Goal: Task Accomplishment & Management: Use online tool/utility

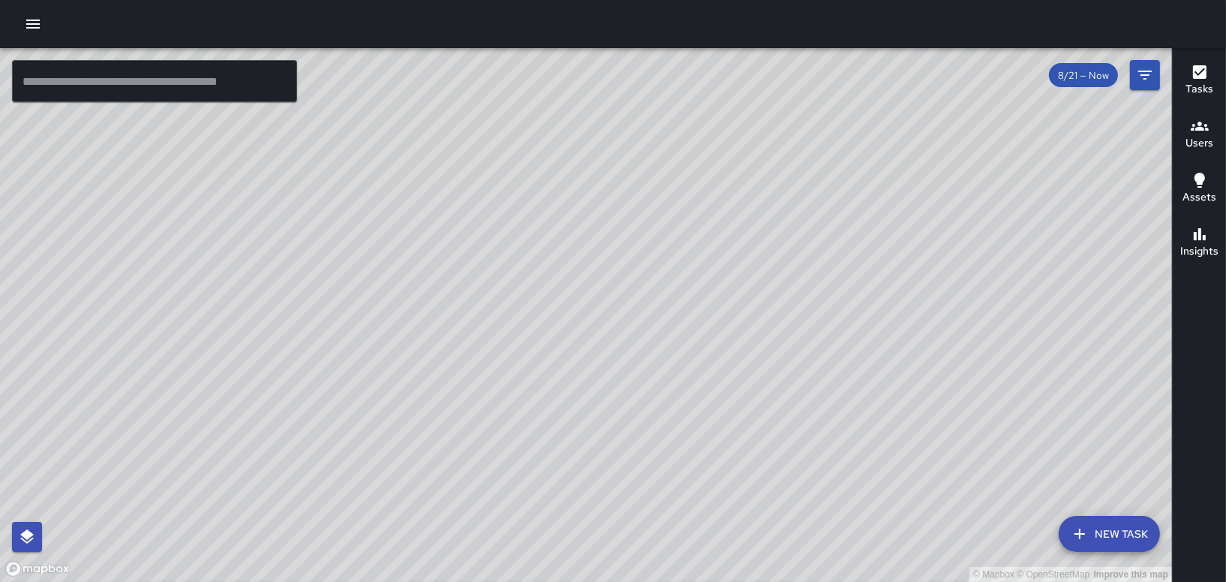
click at [36, 23] on icon "button" at bounding box center [33, 24] width 14 height 9
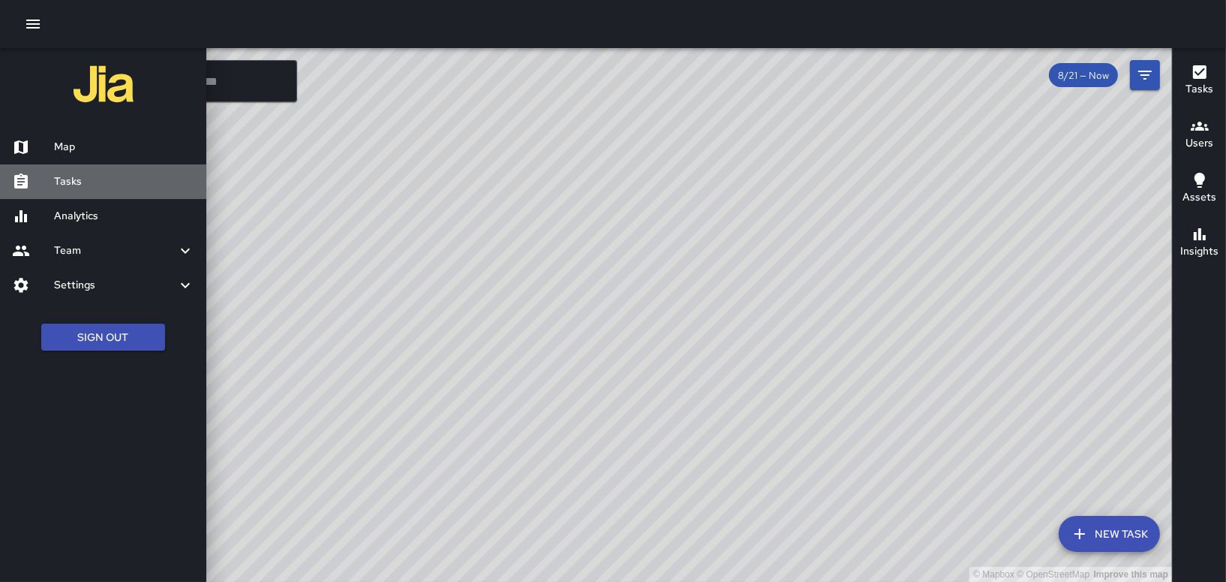
click at [75, 178] on h6 "Tasks" at bounding box center [124, 181] width 140 height 17
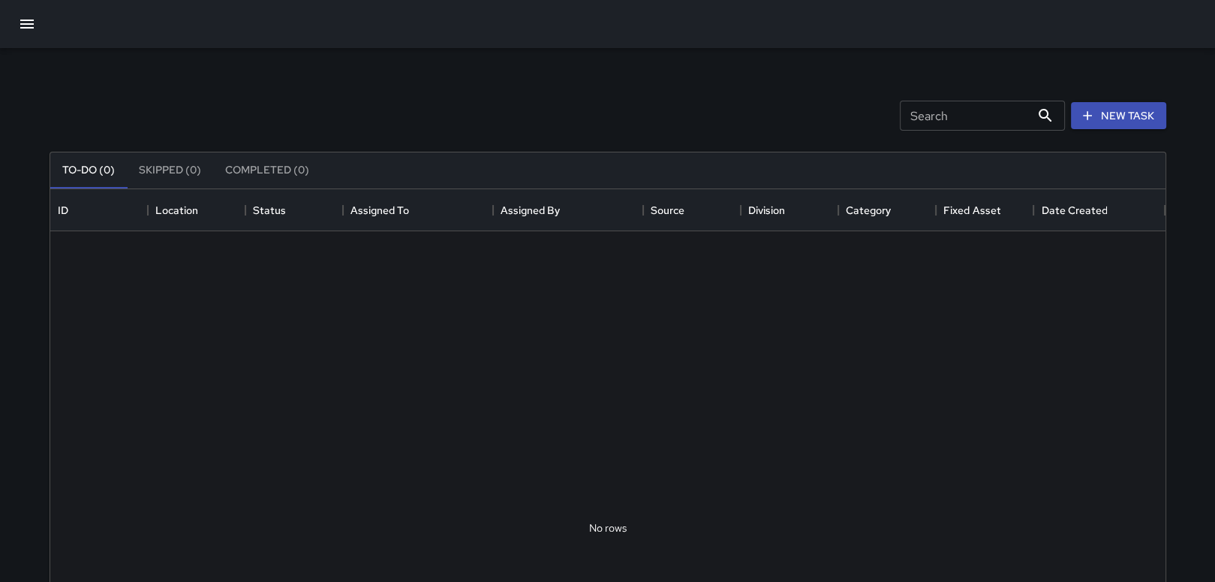
scroll to position [624, 1103]
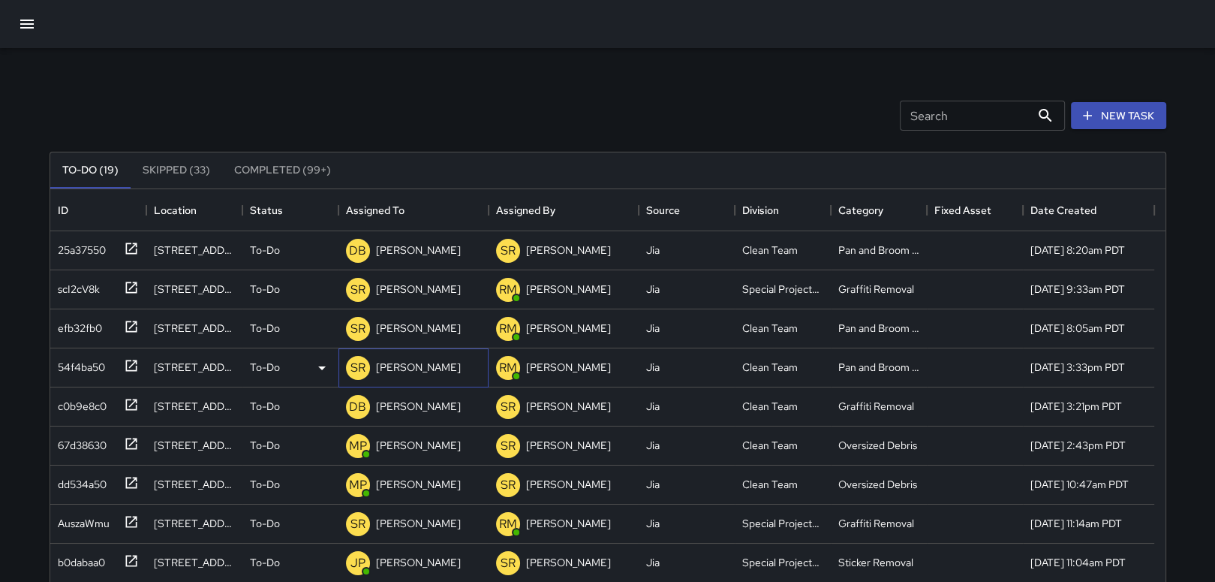
click at [391, 360] on p "[PERSON_NAME]" at bounding box center [418, 366] width 85 height 15
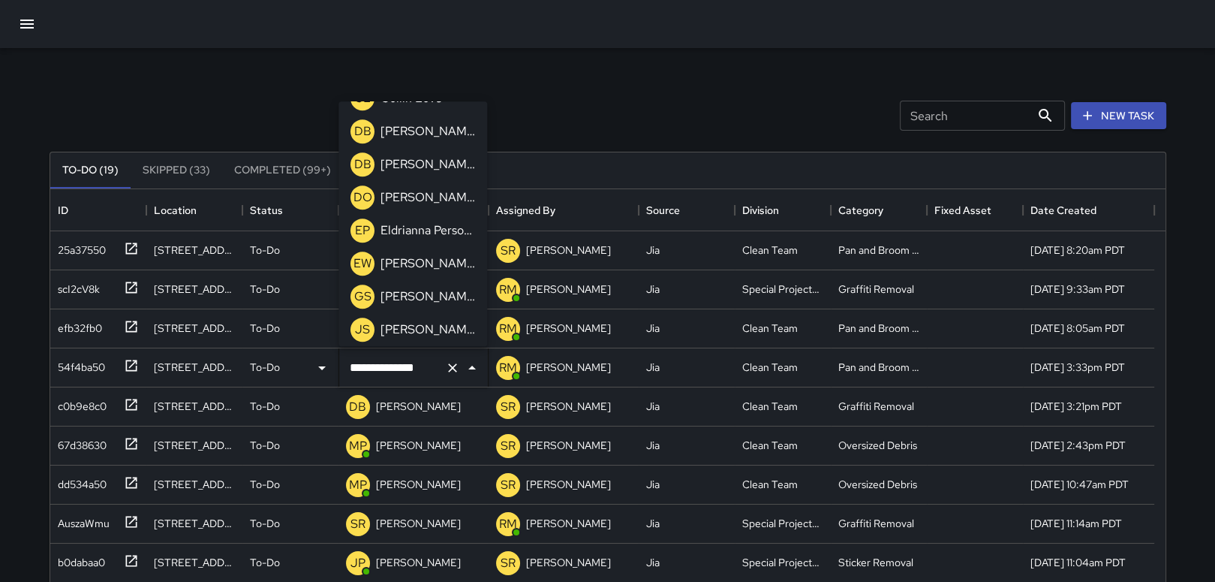
scroll to position [887, 0]
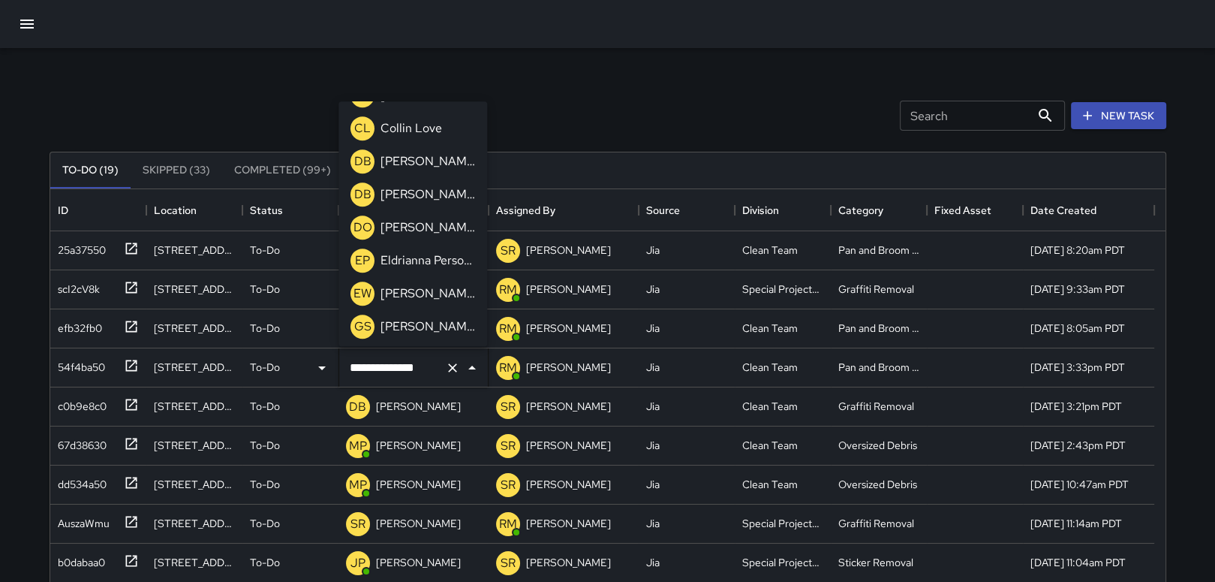
click at [444, 167] on p "[PERSON_NAME]" at bounding box center [427, 161] width 95 height 18
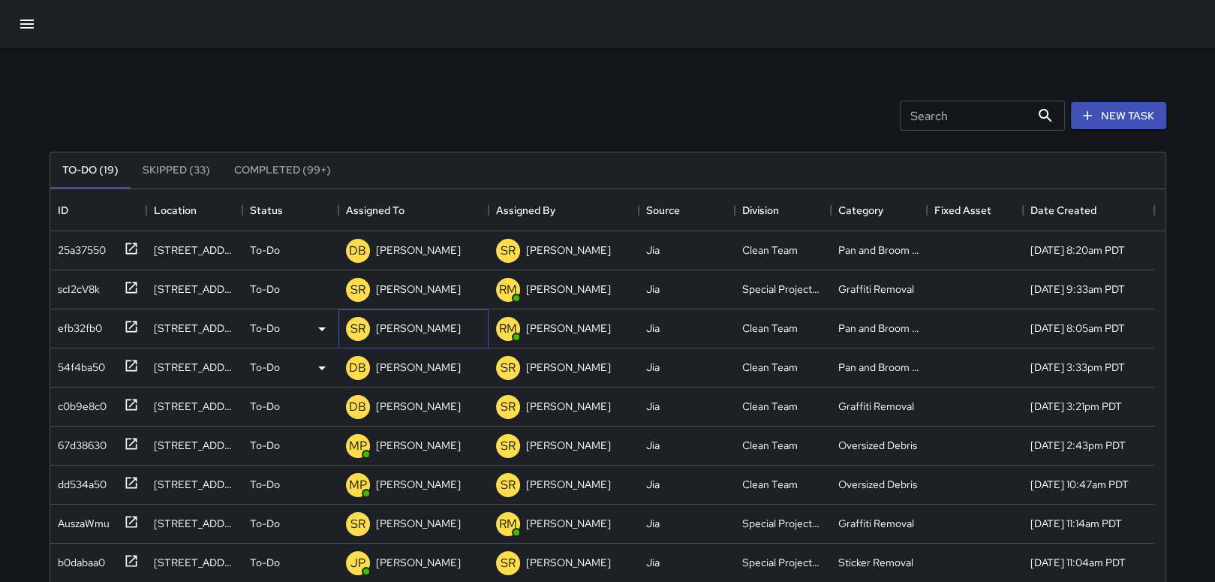
click at [400, 328] on p "[PERSON_NAME]" at bounding box center [418, 327] width 85 height 15
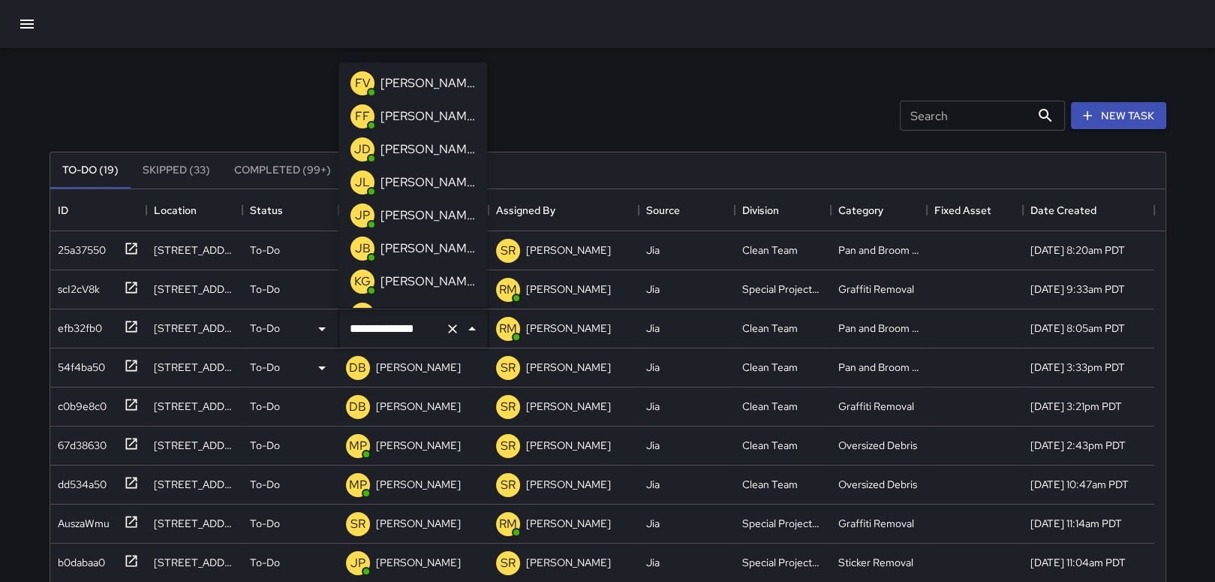
scroll to position [137, 0]
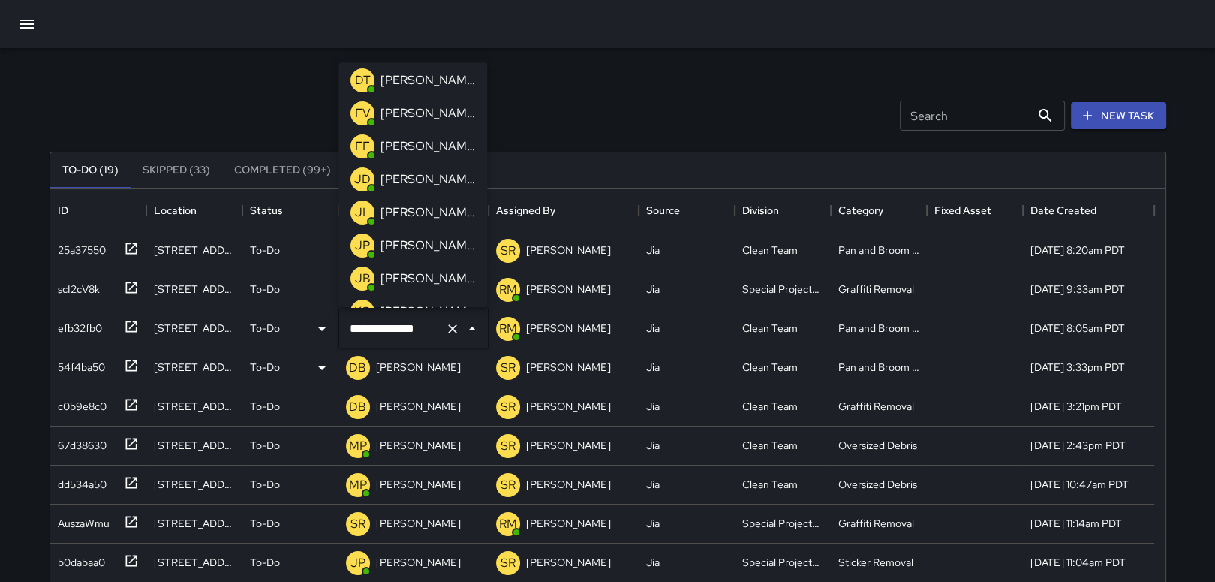
click at [431, 117] on p "[PERSON_NAME]" at bounding box center [427, 113] width 95 height 18
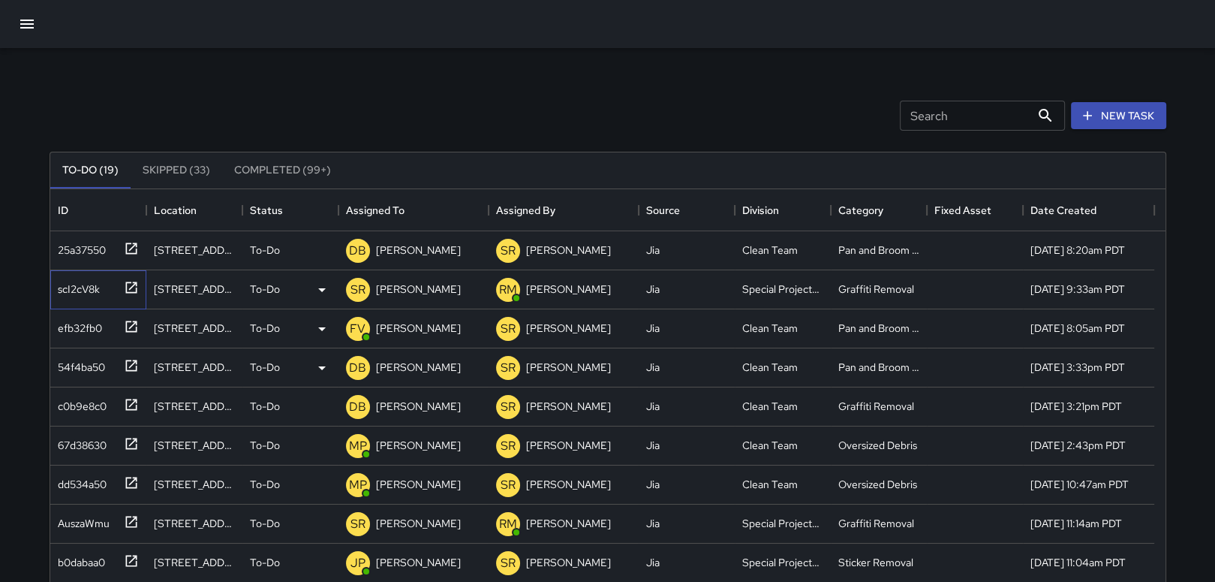
click at [129, 289] on icon at bounding box center [130, 286] width 11 height 11
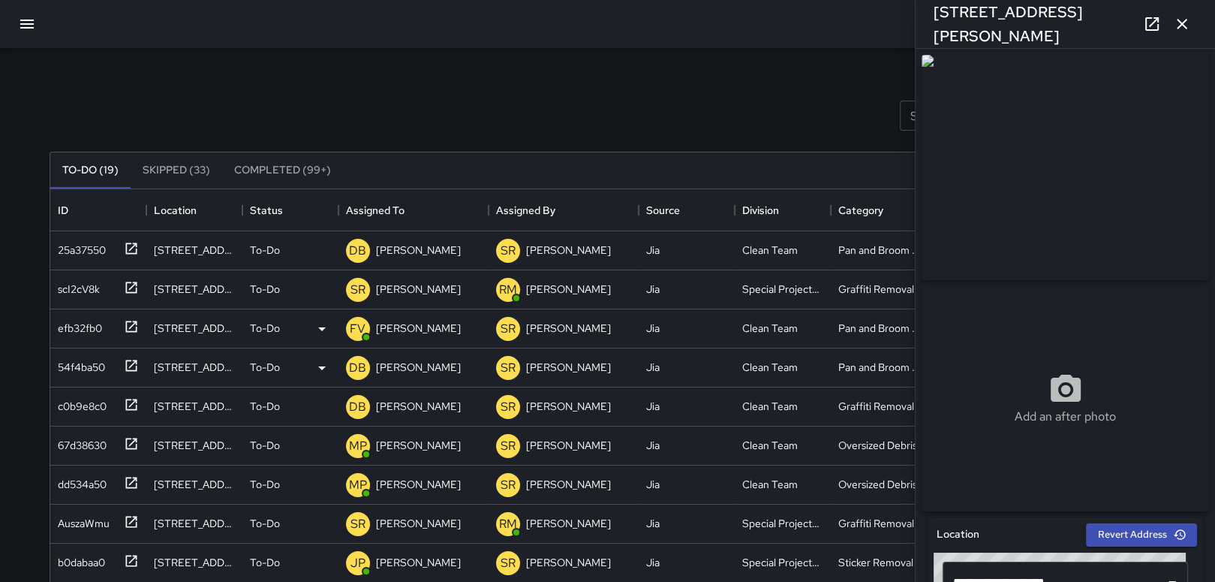
click at [1180, 23] on icon "button" at bounding box center [1182, 24] width 11 height 11
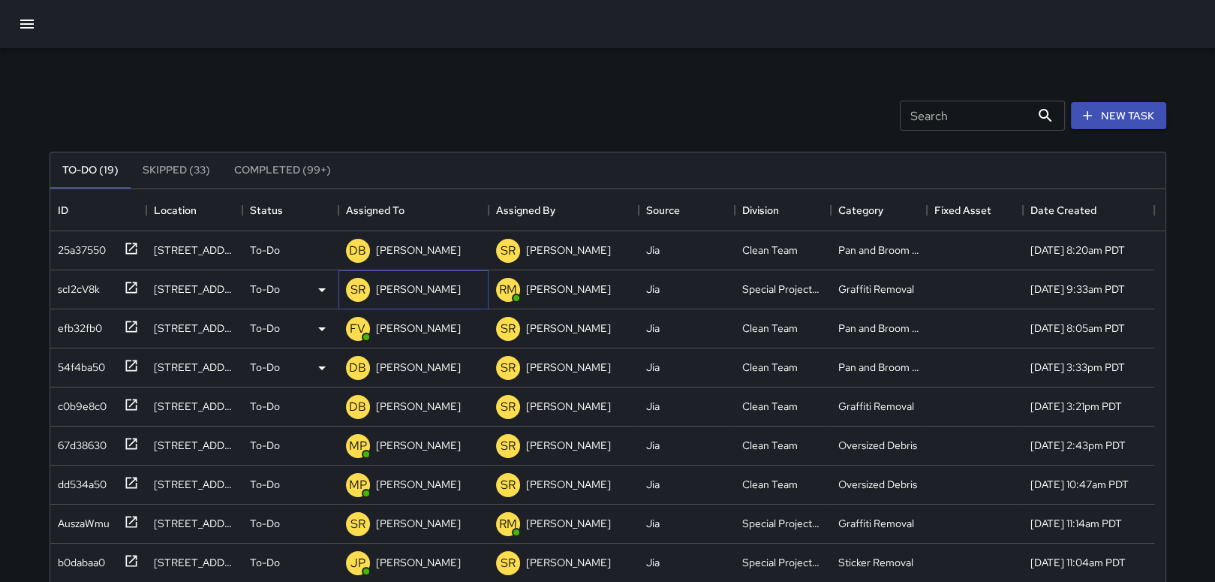
click at [420, 293] on p "[PERSON_NAME]" at bounding box center [418, 288] width 85 height 15
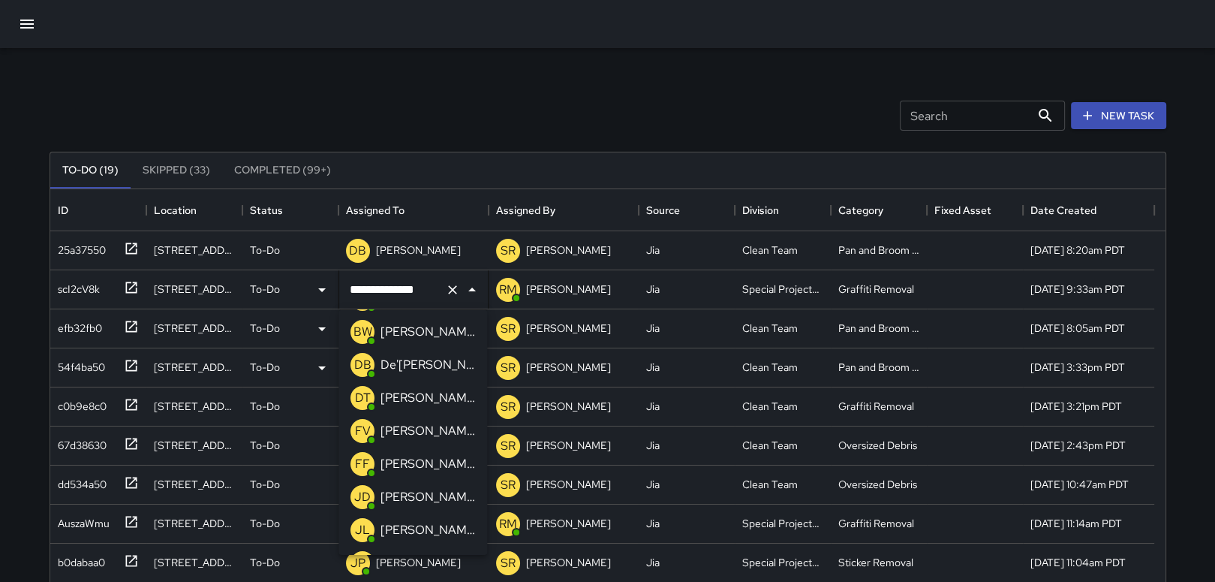
scroll to position [0, 0]
click at [447, 491] on p "[PERSON_NAME]" at bounding box center [427, 498] width 95 height 18
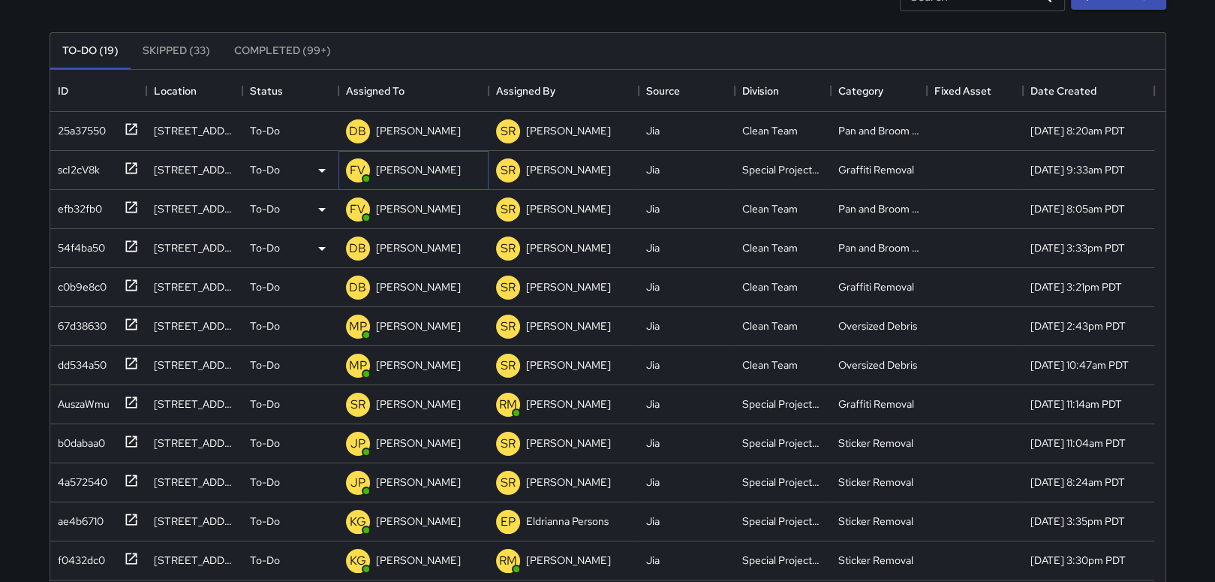
scroll to position [150, 0]
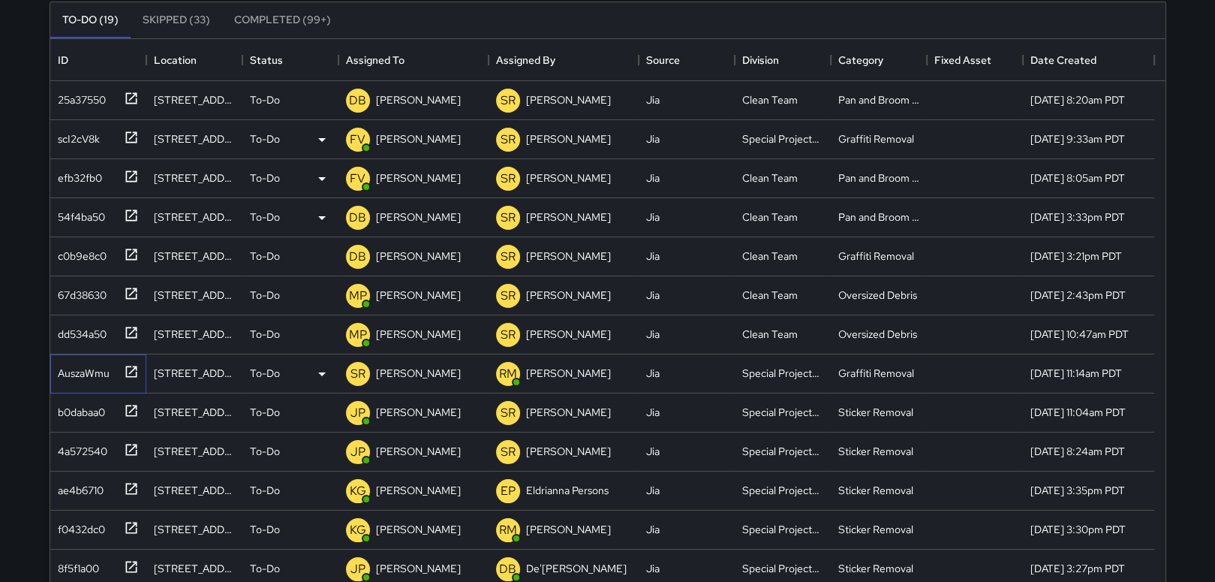
click at [127, 370] on icon at bounding box center [131, 371] width 15 height 15
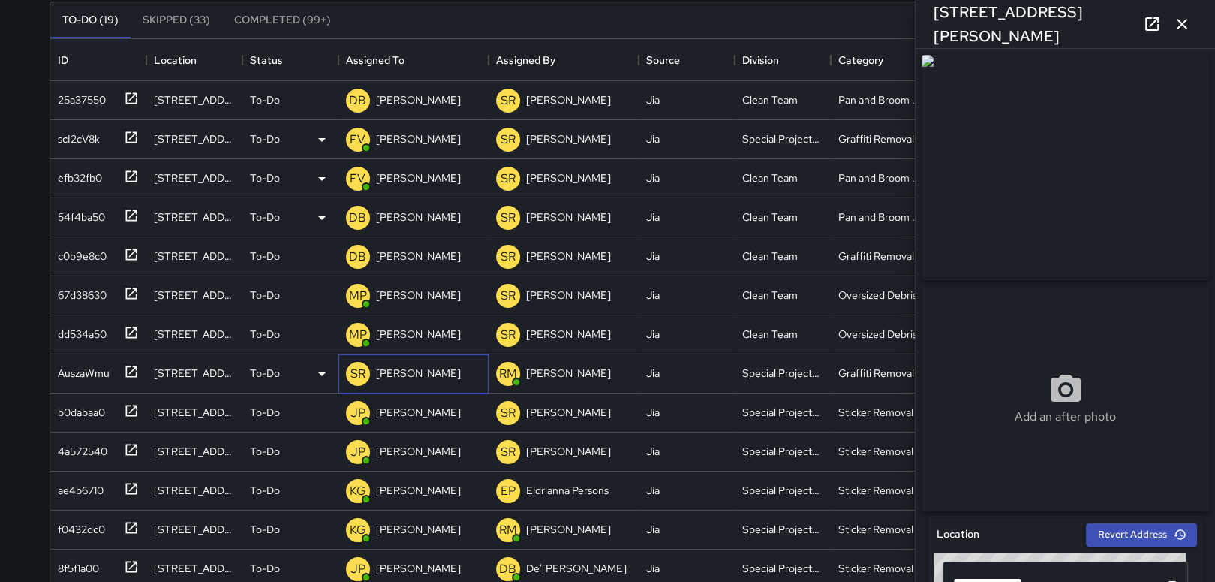
click at [382, 370] on p "[PERSON_NAME]" at bounding box center [418, 372] width 85 height 15
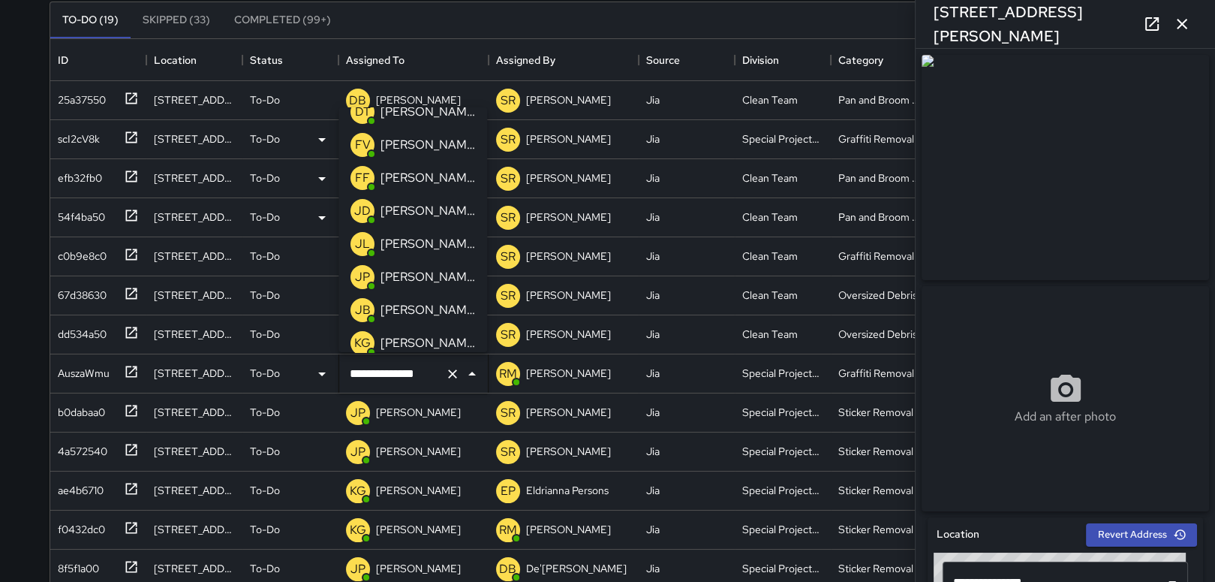
scroll to position [180, 0]
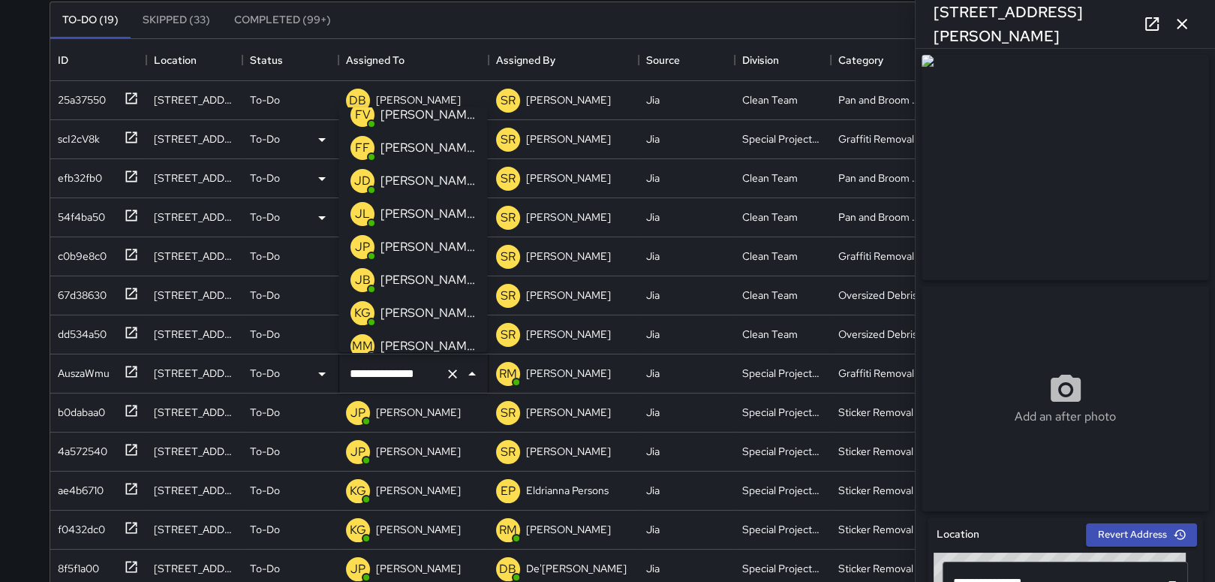
click at [427, 308] on p "[PERSON_NAME]" at bounding box center [427, 313] width 95 height 18
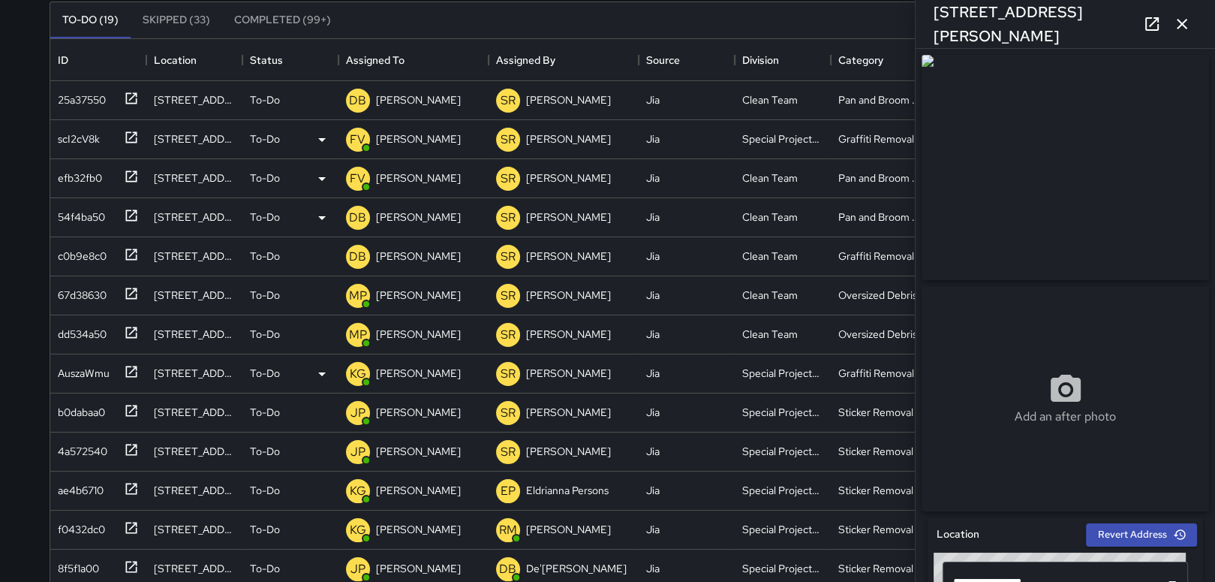
click at [1187, 24] on icon "button" at bounding box center [1182, 24] width 18 height 18
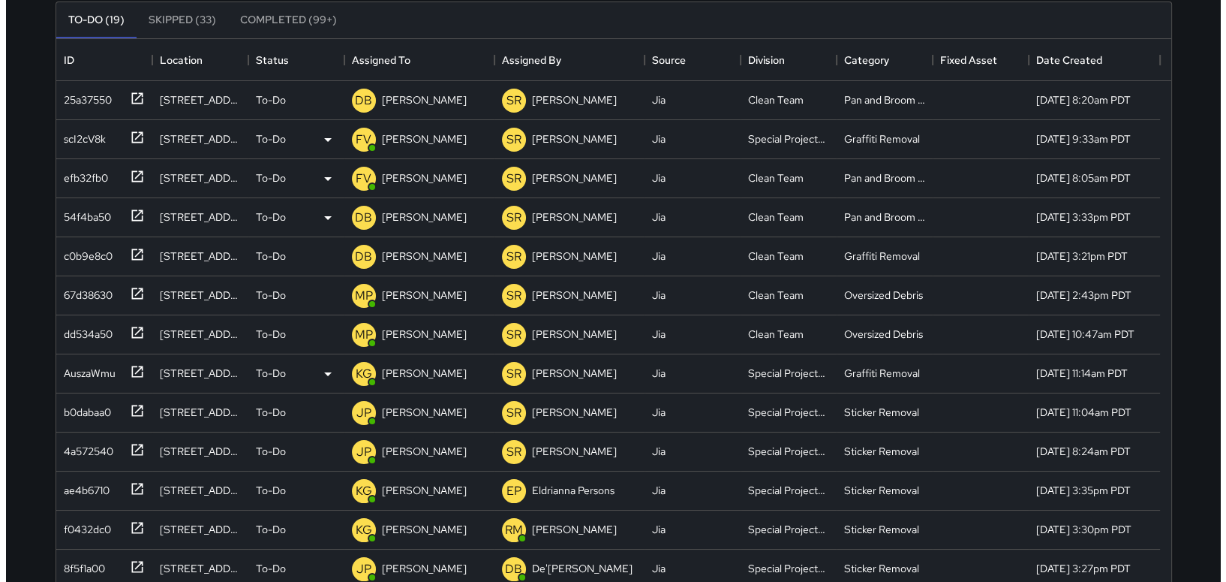
scroll to position [0, 0]
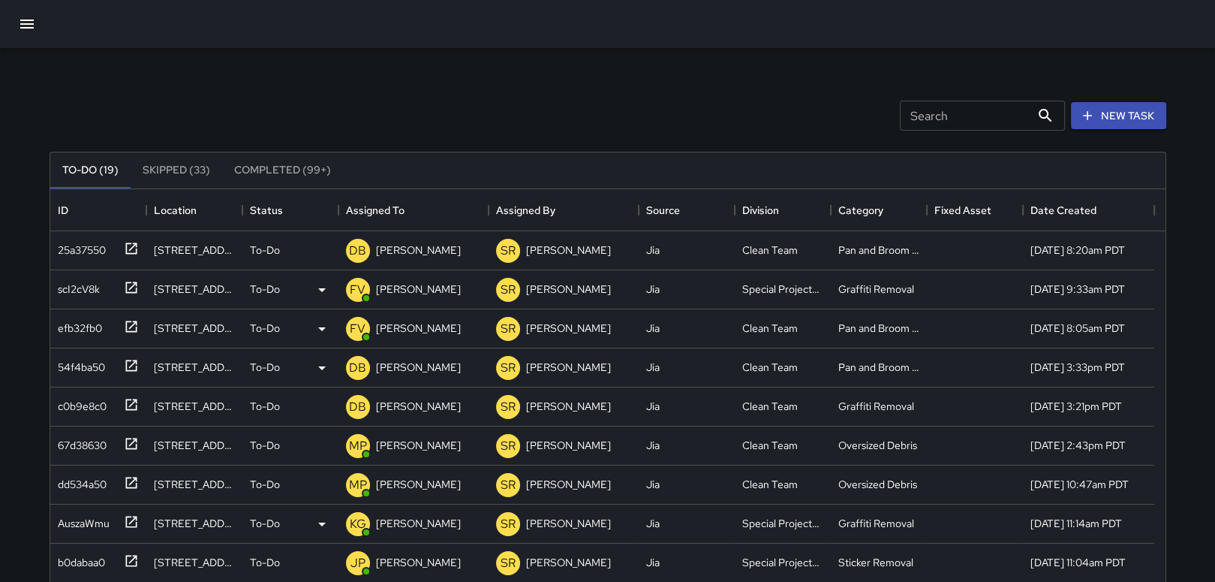
click at [17, 22] on button "button" at bounding box center [27, 24] width 36 height 36
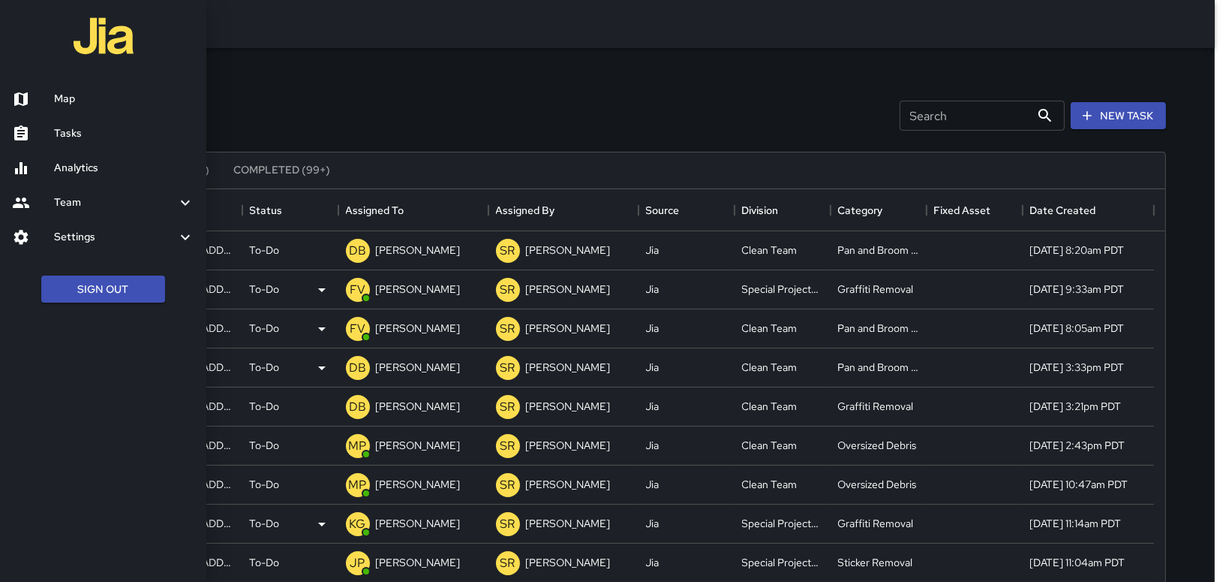
click at [84, 100] on h6 "Map" at bounding box center [124, 99] width 140 height 17
